Goal: Task Accomplishment & Management: Manage account settings

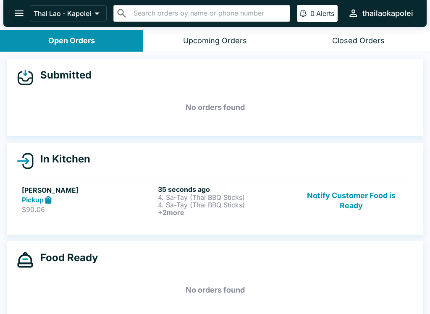
click at [235, 208] on p "4. Sa-Tay (Thai BBQ Sticks)" at bounding box center [224, 205] width 133 height 8
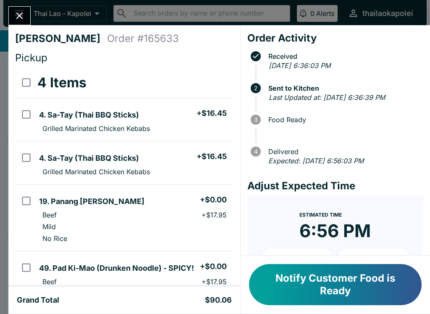
click at [18, 11] on icon "Close" at bounding box center [19, 15] width 11 height 11
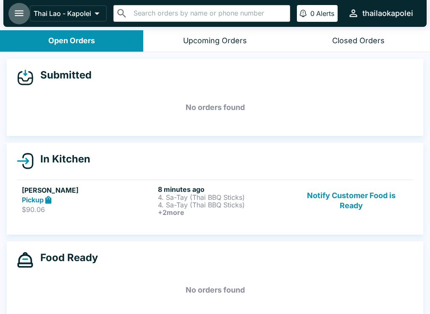
click at [16, 10] on icon "open drawer" at bounding box center [18, 13] width 11 height 11
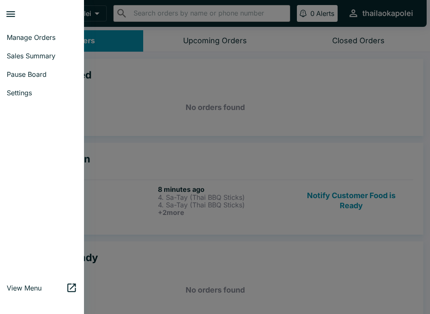
click at [39, 50] on link "Sales Summary" at bounding box center [42, 56] width 84 height 18
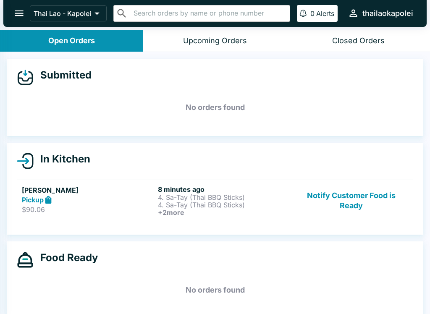
select select "03:00"
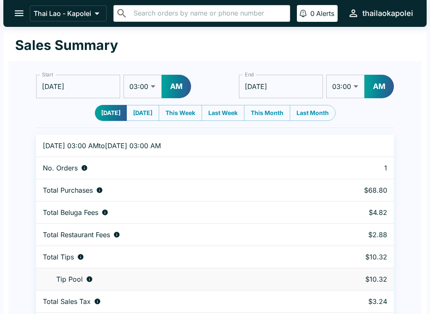
click at [21, 10] on icon "open drawer" at bounding box center [18, 13] width 11 height 11
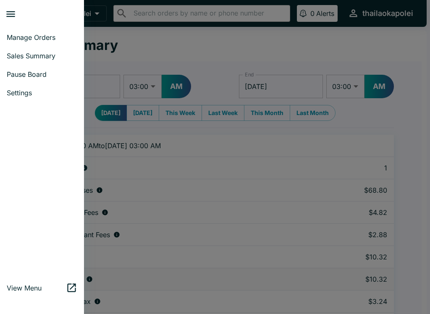
click at [28, 73] on span "Pause Board" at bounding box center [42, 74] width 71 height 8
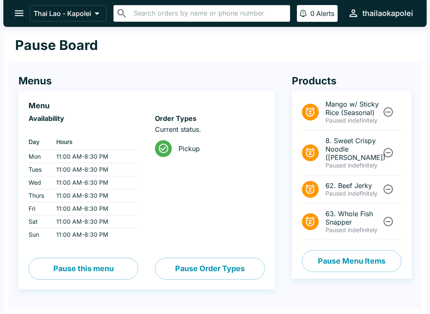
click at [22, 13] on icon "open drawer" at bounding box center [18, 13] width 11 height 11
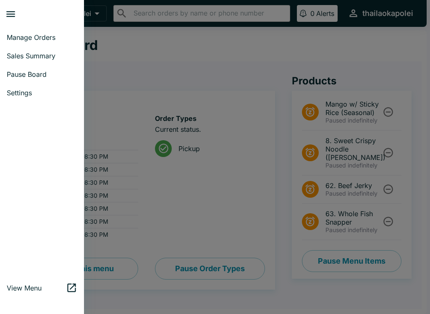
click at [44, 37] on span "Manage Orders" at bounding box center [42, 37] width 71 height 8
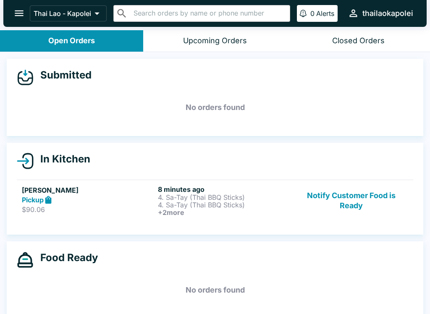
click at [341, 202] on button "Notify Customer Food is Ready" at bounding box center [351, 200] width 114 height 31
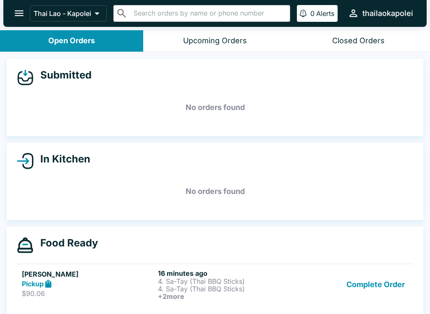
click at [382, 285] on button "Complete Order" at bounding box center [375, 284] width 65 height 31
